Goal: Find specific page/section: Find specific page/section

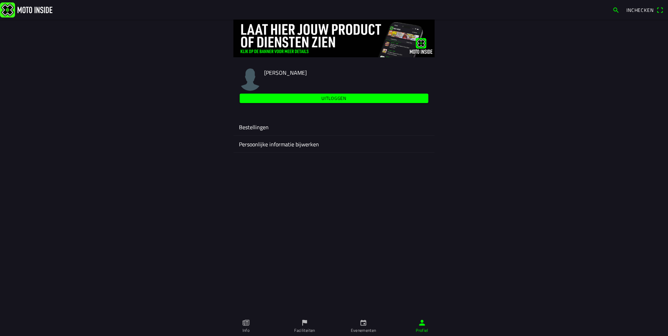
click at [615, 7] on span "button" at bounding box center [616, 10] width 7 height 11
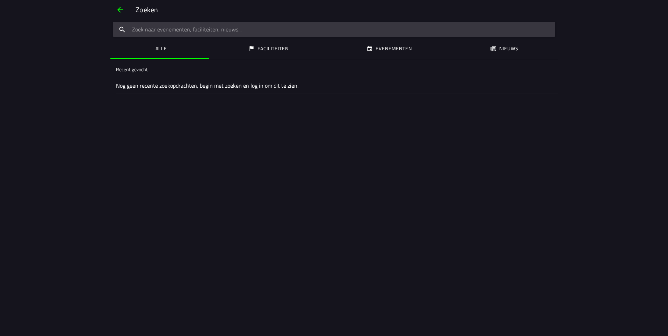
click at [396, 48] on ion-label "Evenementen" at bounding box center [394, 49] width 36 height 8
click at [389, 48] on ion-label "Evenementen" at bounding box center [394, 49] width 36 height 8
click at [0, 0] on slot "Nog geen recente zoekopdrachten, begin met zoeken en log in om dit te zien." at bounding box center [0, 0] width 0 height 0
click at [160, 68] on ion-list-header "Recent gezocht" at bounding box center [333, 70] width 447 height 16
click at [161, 45] on ion-label "Alle" at bounding box center [161, 49] width 12 height 8
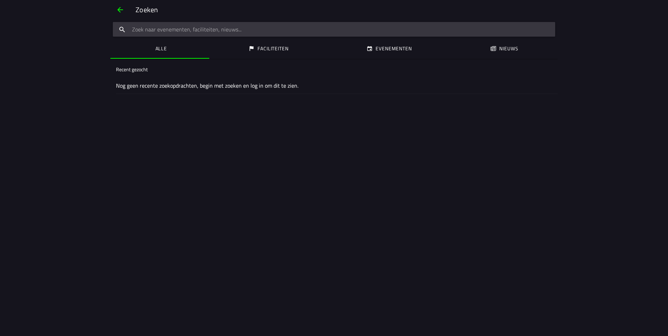
click at [117, 10] on span "button" at bounding box center [120, 9] width 8 height 17
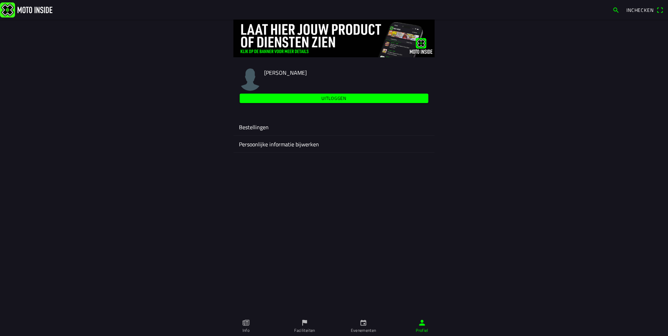
click at [364, 326] on ion-label "Evenementen" at bounding box center [364, 330] width 26 height 6
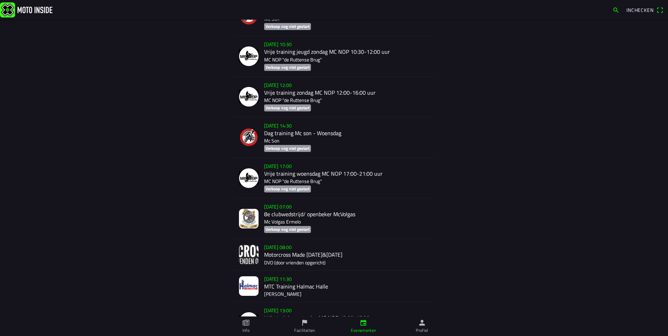
scroll to position [4808, 0]
